Goal: Task Accomplishment & Management: Use online tool/utility

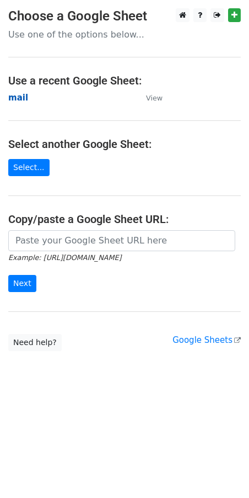
click at [15, 100] on strong "mail" at bounding box center [18, 98] width 20 height 10
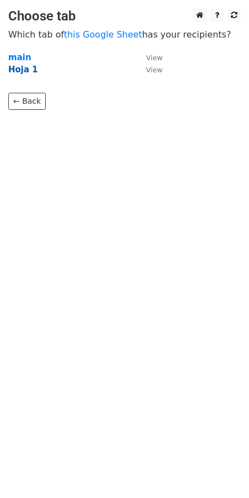
click at [23, 69] on strong "Hoja 1" at bounding box center [23, 70] width 30 height 10
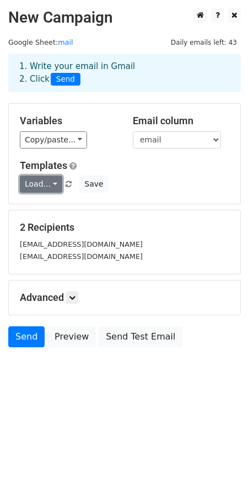
click at [54, 185] on link "Load..." at bounding box center [41, 183] width 42 height 17
click at [59, 205] on link "novag_usuario" at bounding box center [65, 208] width 91 height 18
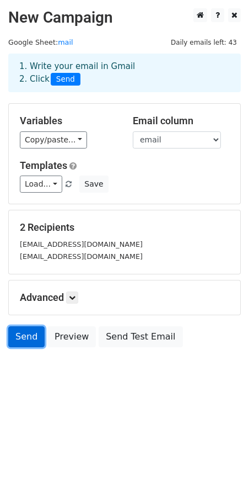
click at [30, 339] on link "Send" at bounding box center [26, 336] width 36 height 21
